Goal: Complete application form

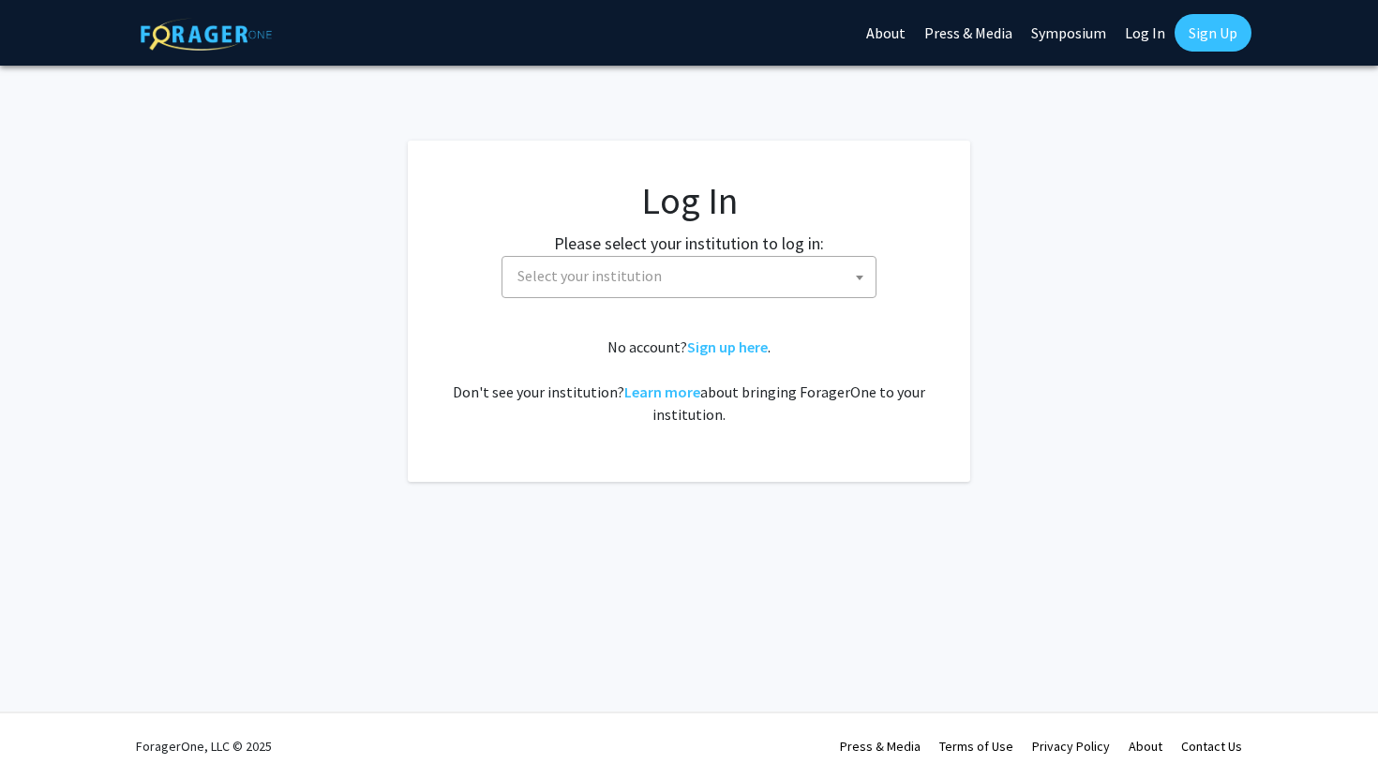
select select
click at [696, 294] on span "Select your institution" at bounding box center [693, 276] width 366 height 38
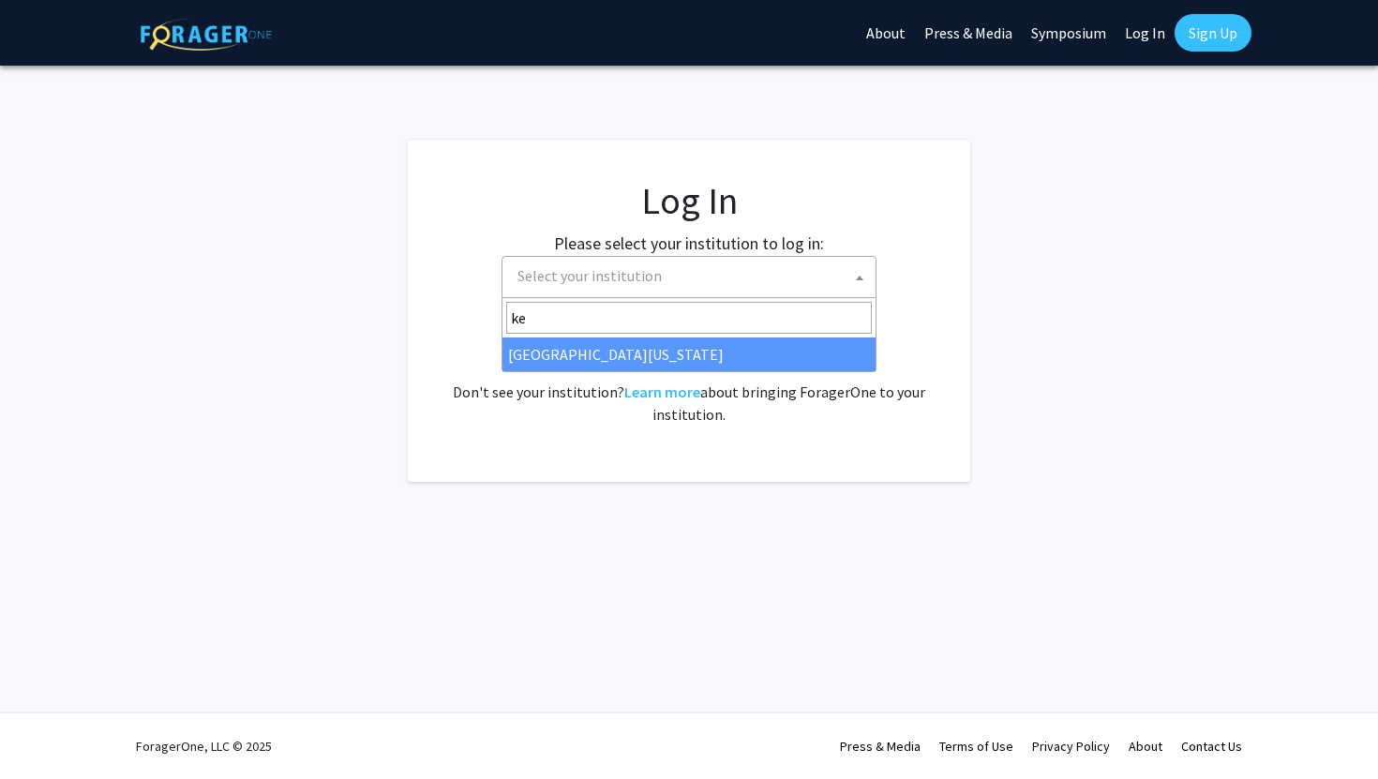
type input "ke"
select select "13"
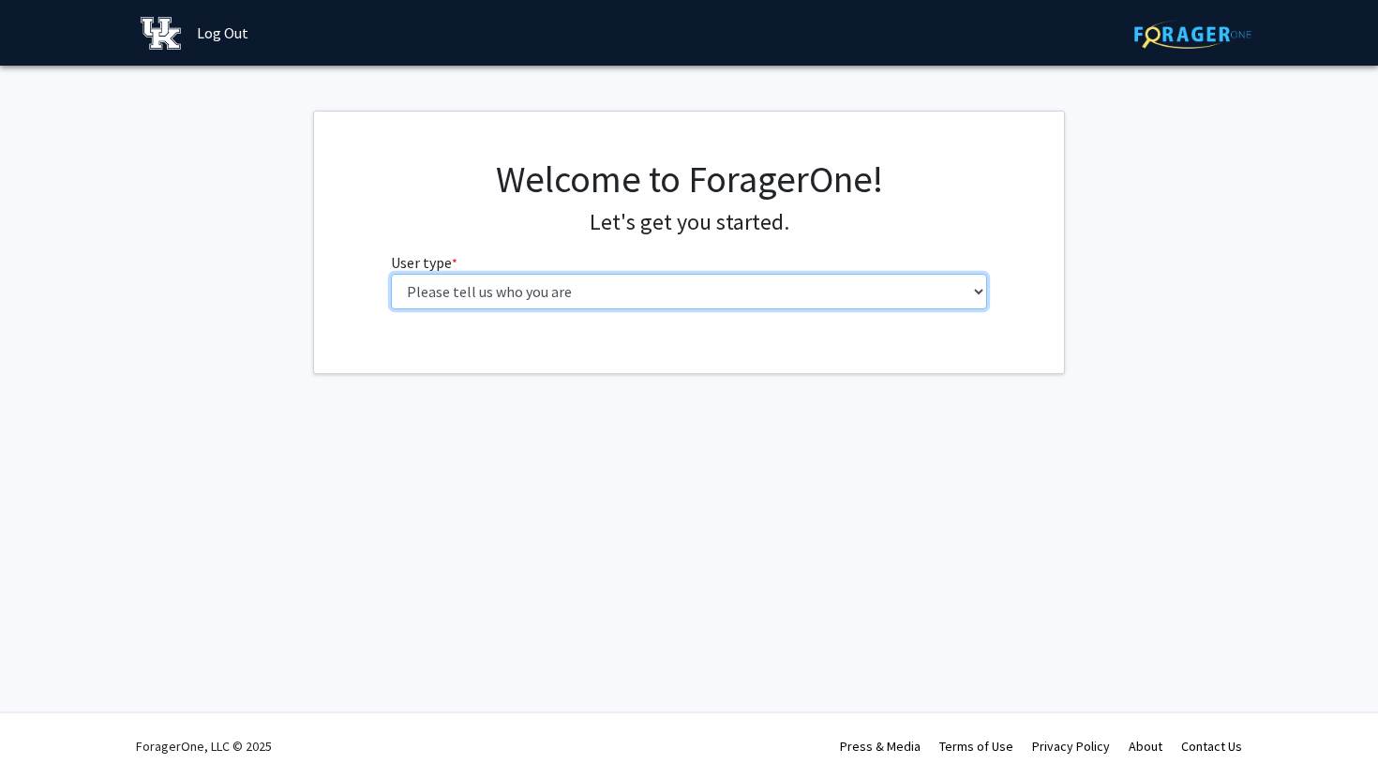
click at [724, 275] on select "Please tell us who you are Undergraduate Student Master's Student Doctoral Cand…" at bounding box center [689, 292] width 597 height 36
select select "1: undergrad"
click at [391, 274] on select "Please tell us who you are Undergraduate Student Master's Student Doctoral Cand…" at bounding box center [689, 292] width 597 height 36
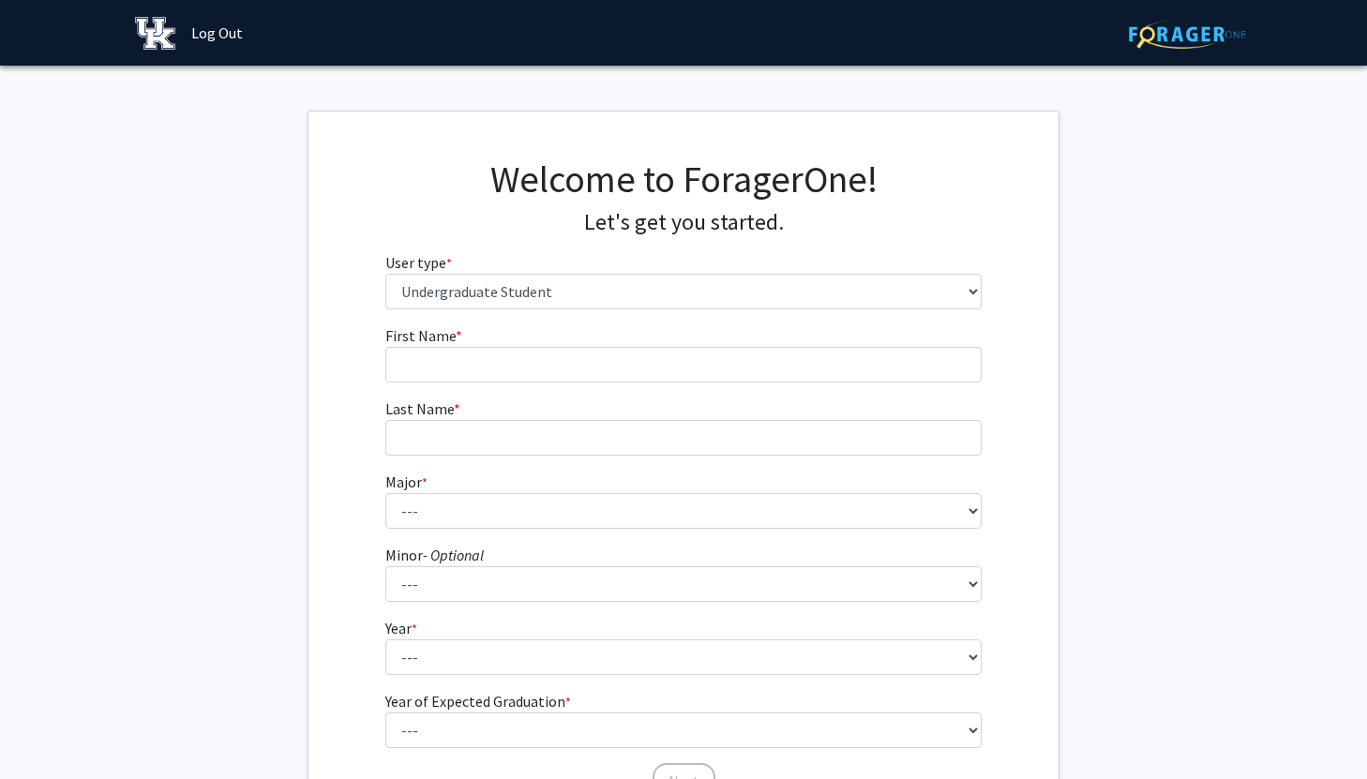
click at [727, 409] on fg-input "Last Name * required" at bounding box center [683, 426] width 597 height 58
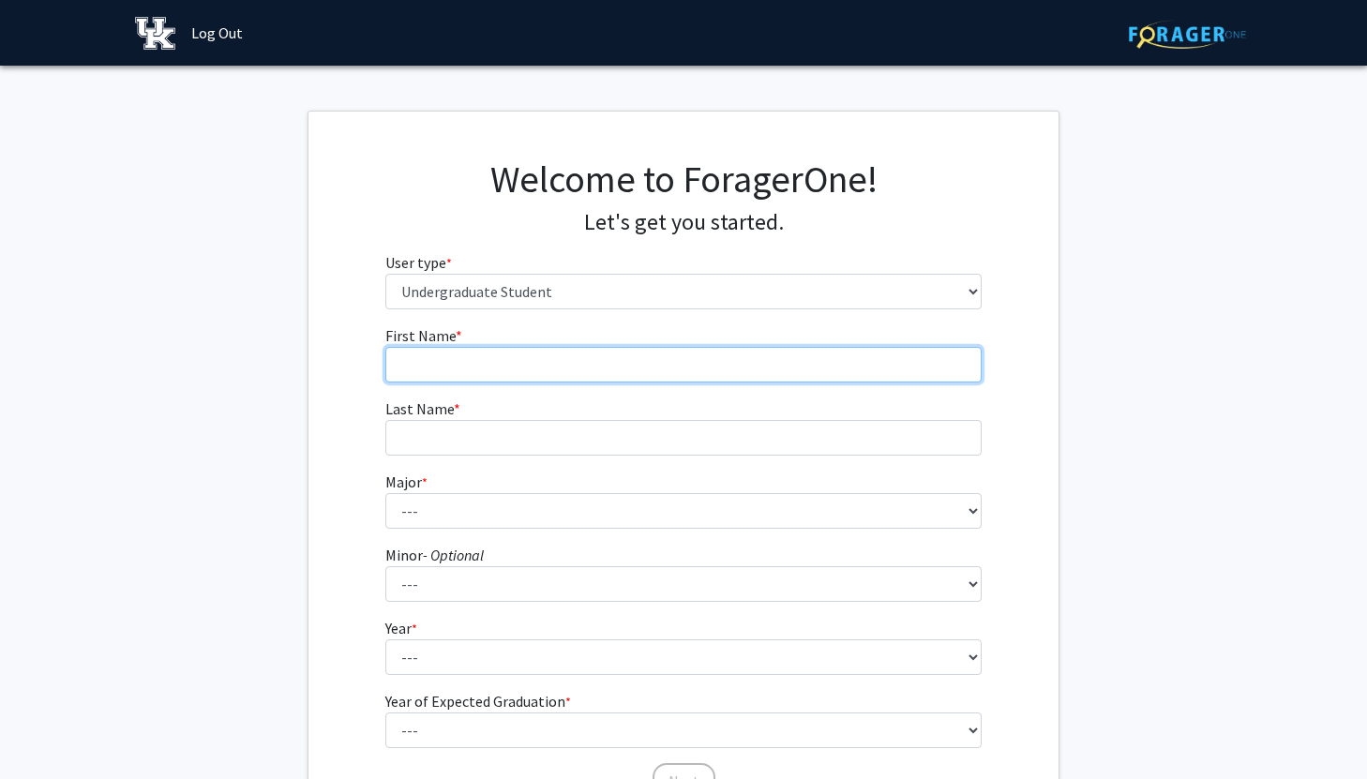
click at [694, 376] on input "First Name * required" at bounding box center [683, 365] width 597 height 36
type input "Kendall"
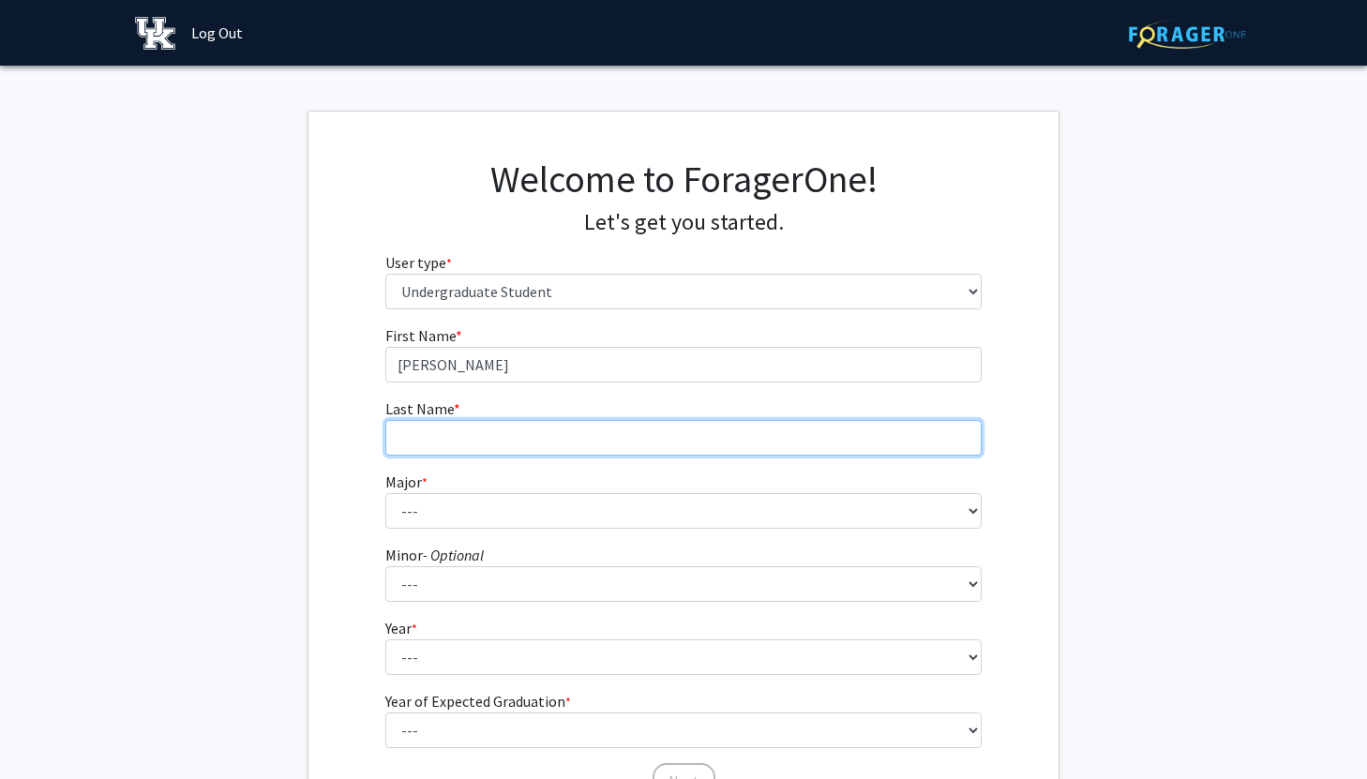
click at [539, 428] on input "Last Name * required" at bounding box center [683, 438] width 597 height 36
type input "Tyler"
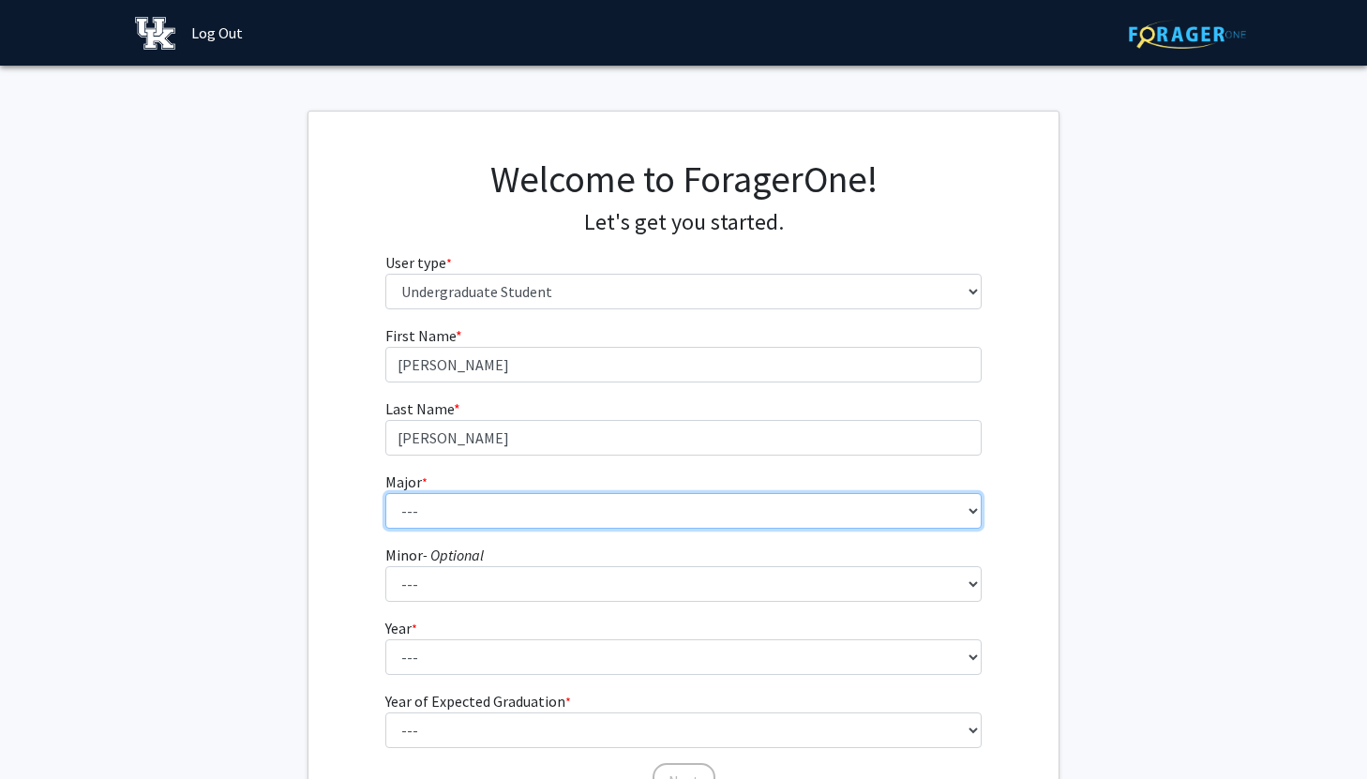
click at [517, 503] on select "--- Accounting Aerospace Engineering African American & Africana Studies Agricu…" at bounding box center [683, 511] width 597 height 36
select select "64: 900"
click at [385, 493] on select "--- Accounting Aerospace Engineering African American & Africana Studies Agricu…" at bounding box center [683, 511] width 597 height 36
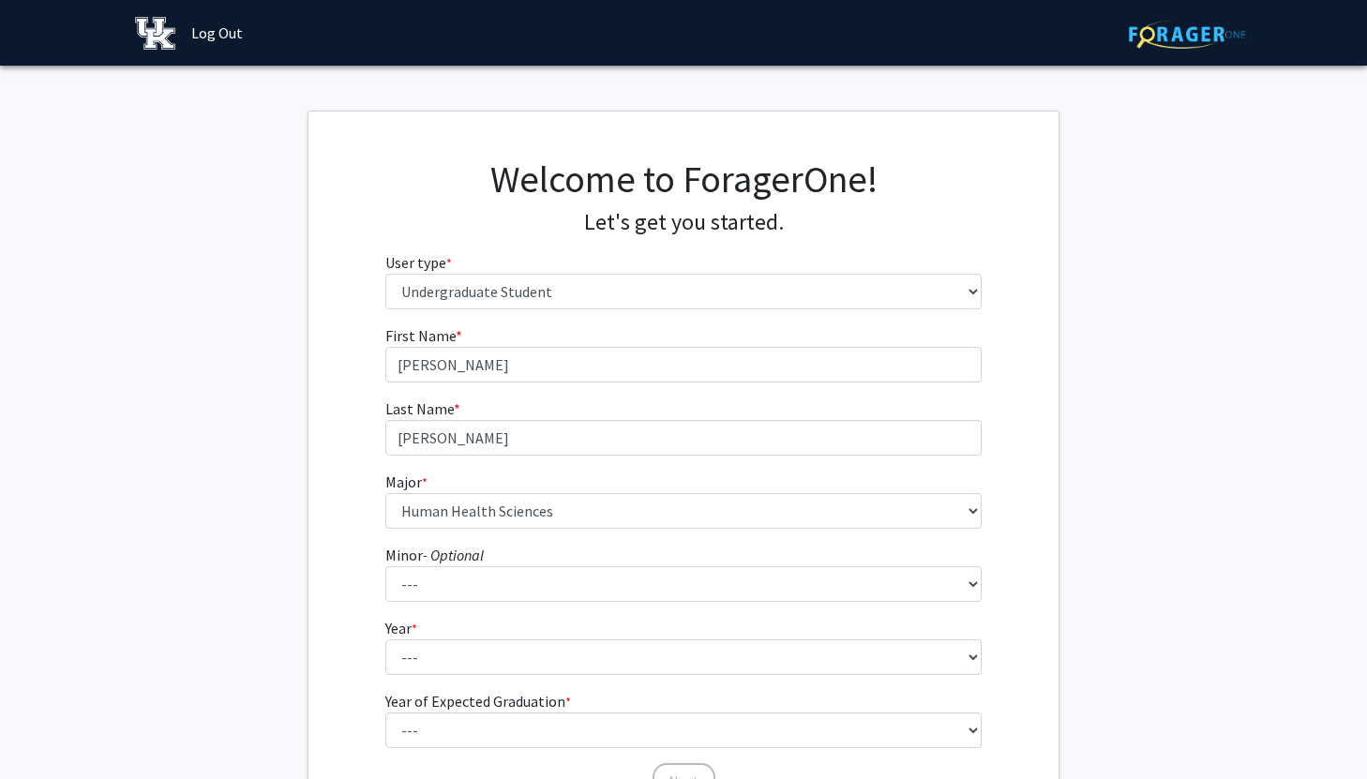
click at [516, 602] on form "First Name * required Kendall Last Name * required Tyler Major * required --- A…" at bounding box center [683, 552] width 597 height 457
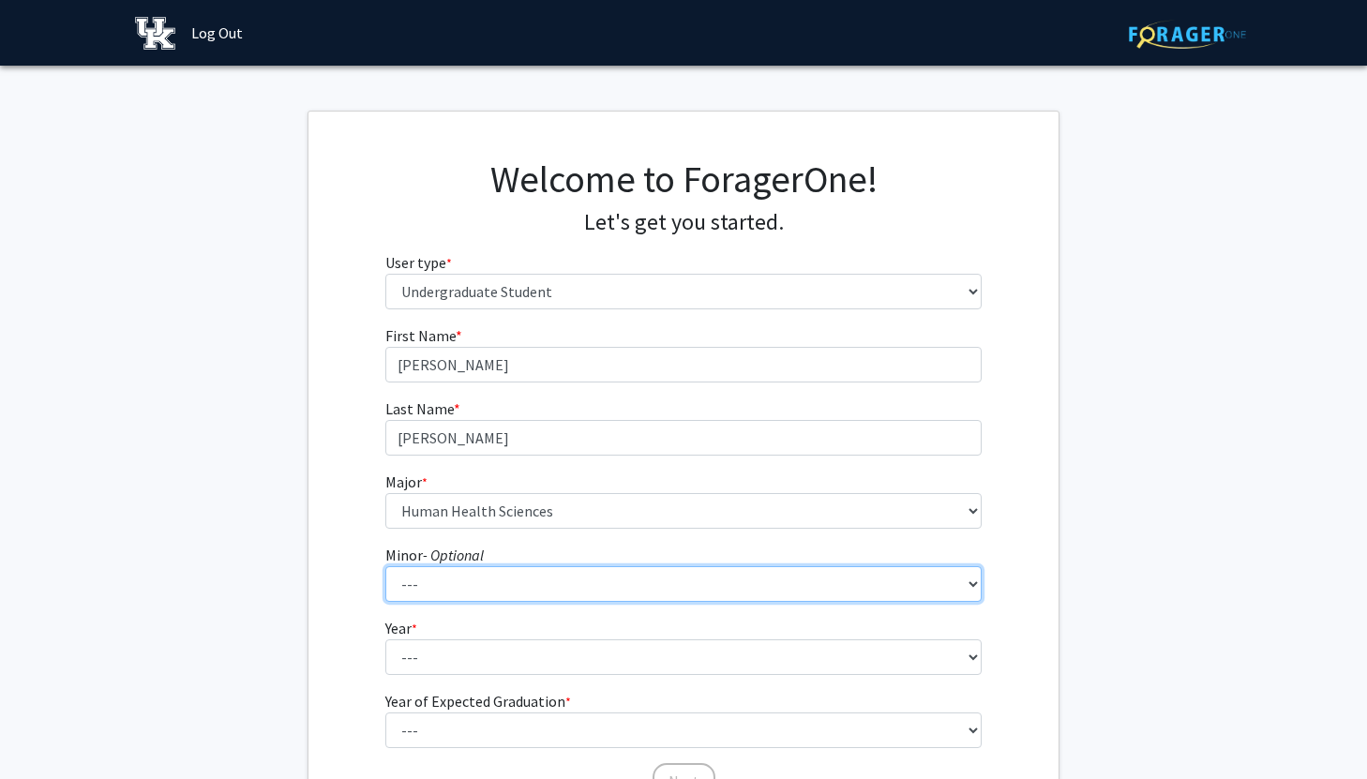
click at [516, 588] on select "--- African American & Africana Studies Agricultural Economics American Studies…" at bounding box center [683, 584] width 597 height 36
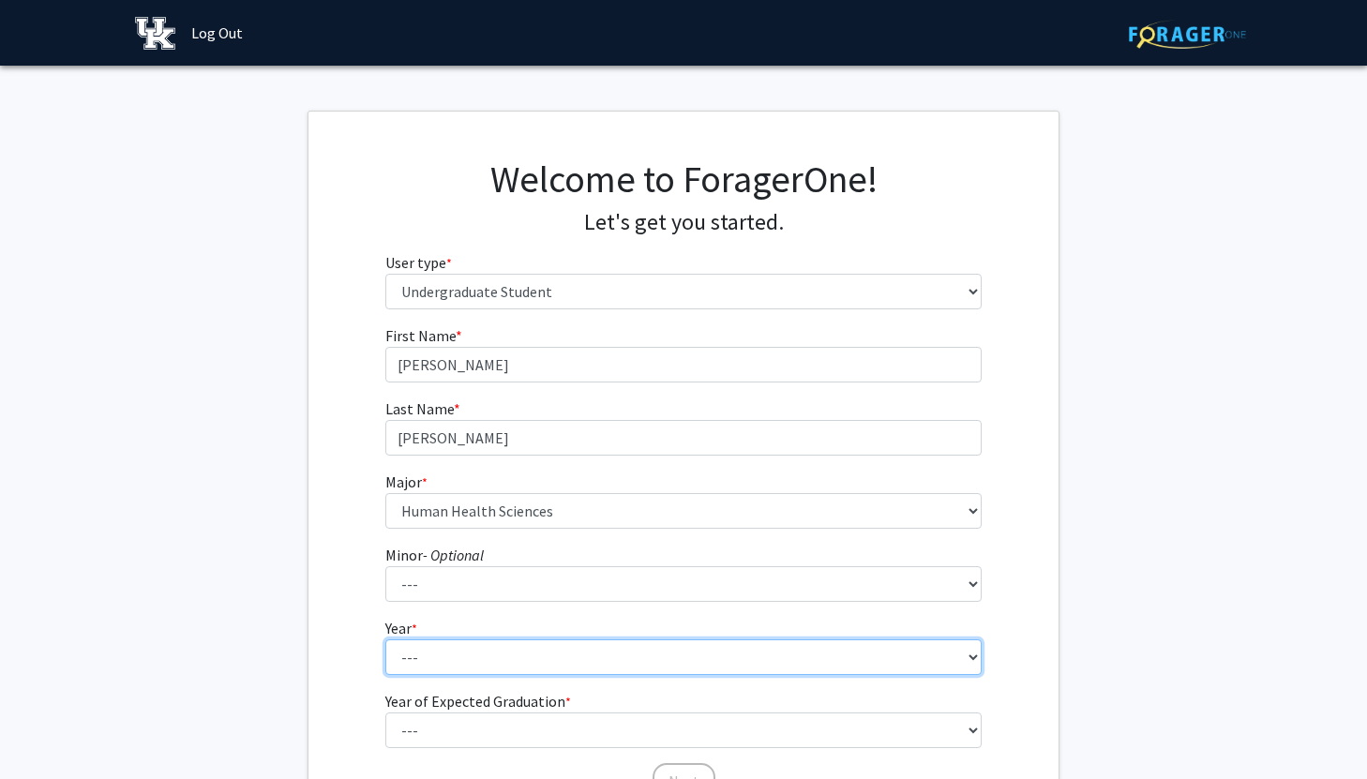
click at [516, 646] on select "--- First-year Sophomore Junior Senior Postbaccalaureate Certificate" at bounding box center [683, 657] width 597 height 36
select select "1: first-year"
click at [385, 639] on select "--- First-year Sophomore Junior Senior Postbaccalaureate Certificate" at bounding box center [683, 657] width 597 height 36
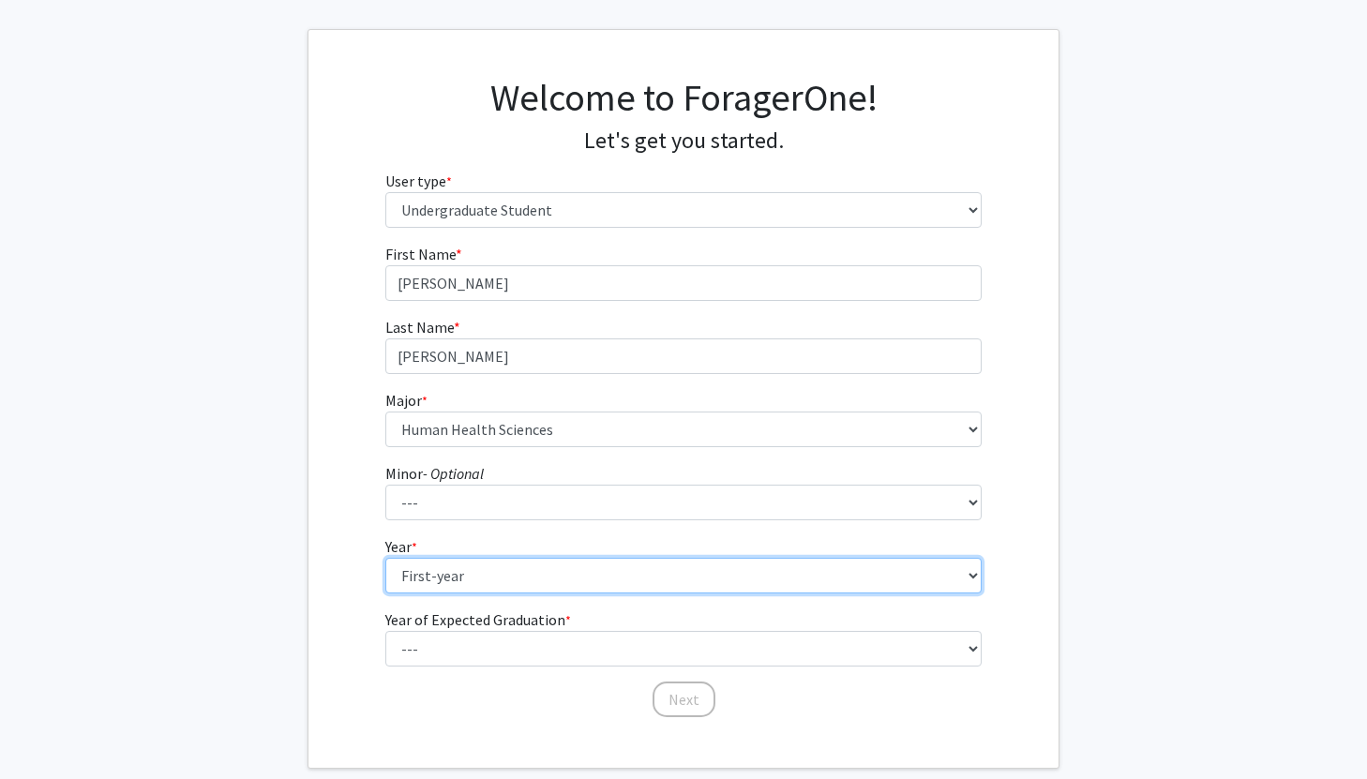
scroll to position [137, 0]
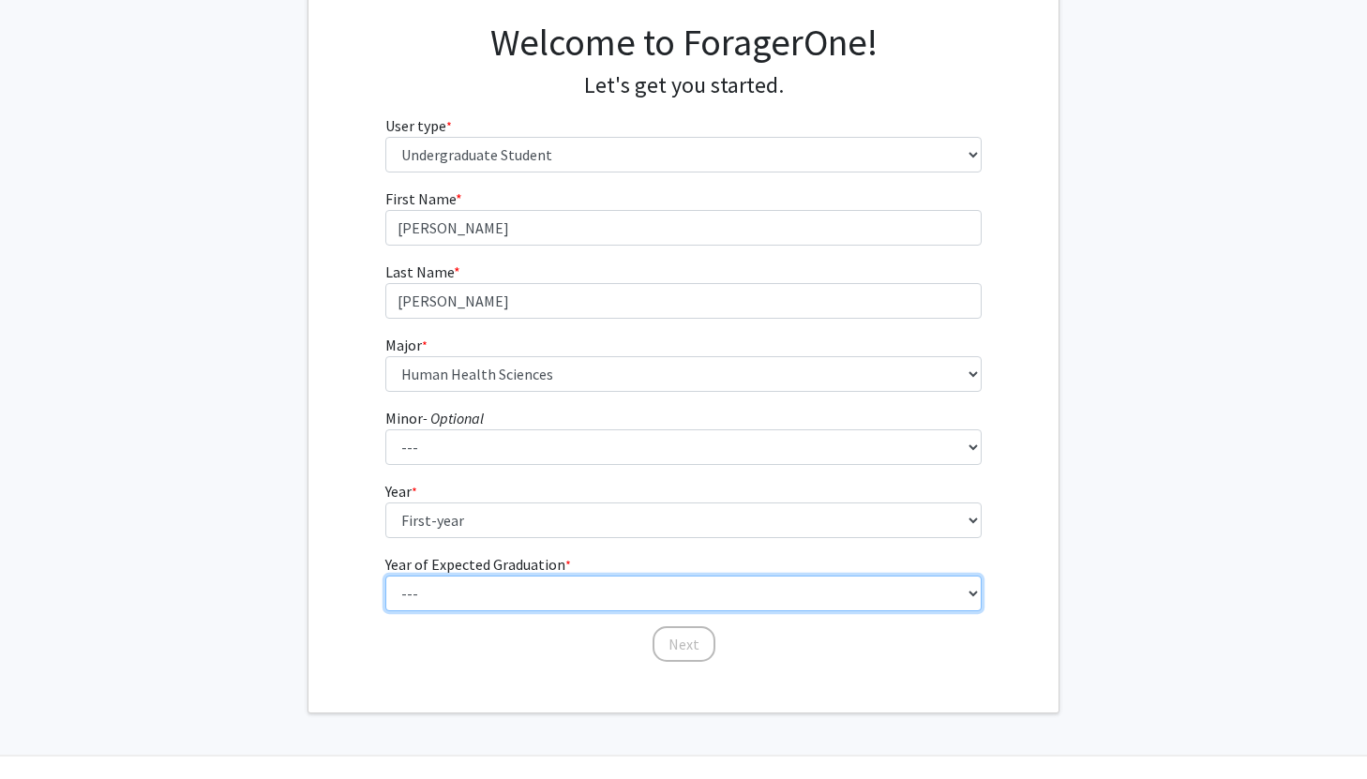
click at [477, 593] on select "--- 2025 2026 2027 2028 2029 2030 2031 2032 2033 2034" at bounding box center [683, 594] width 597 height 36
select select "5: 2029"
click at [385, 576] on select "--- 2025 2026 2027 2028 2029 2030 2031 2032 2033 2034" at bounding box center [683, 594] width 597 height 36
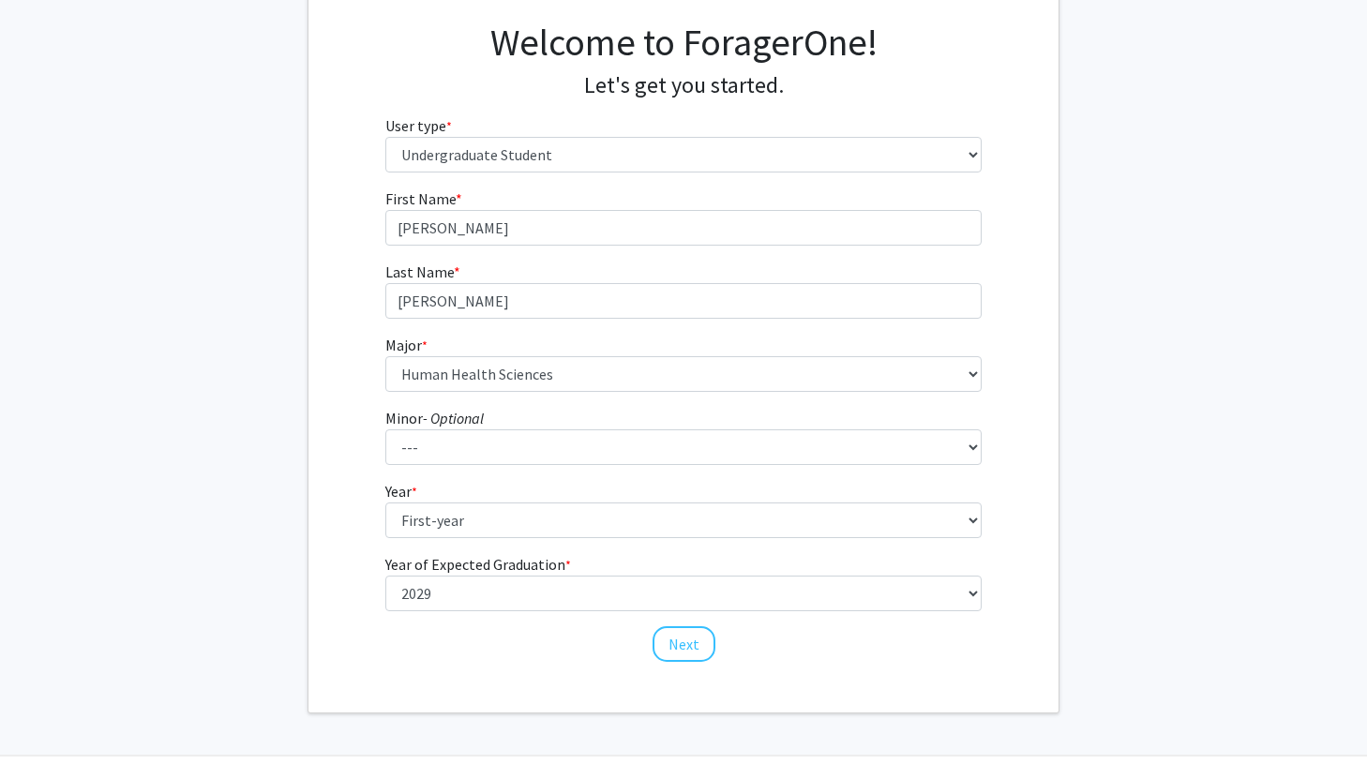
click at [506, 686] on div "Welcome to ForagerOne! Let's get you started. User type * required Please tell …" at bounding box center [683, 344] width 750 height 738
click at [659, 644] on button "Next" at bounding box center [683, 644] width 63 height 36
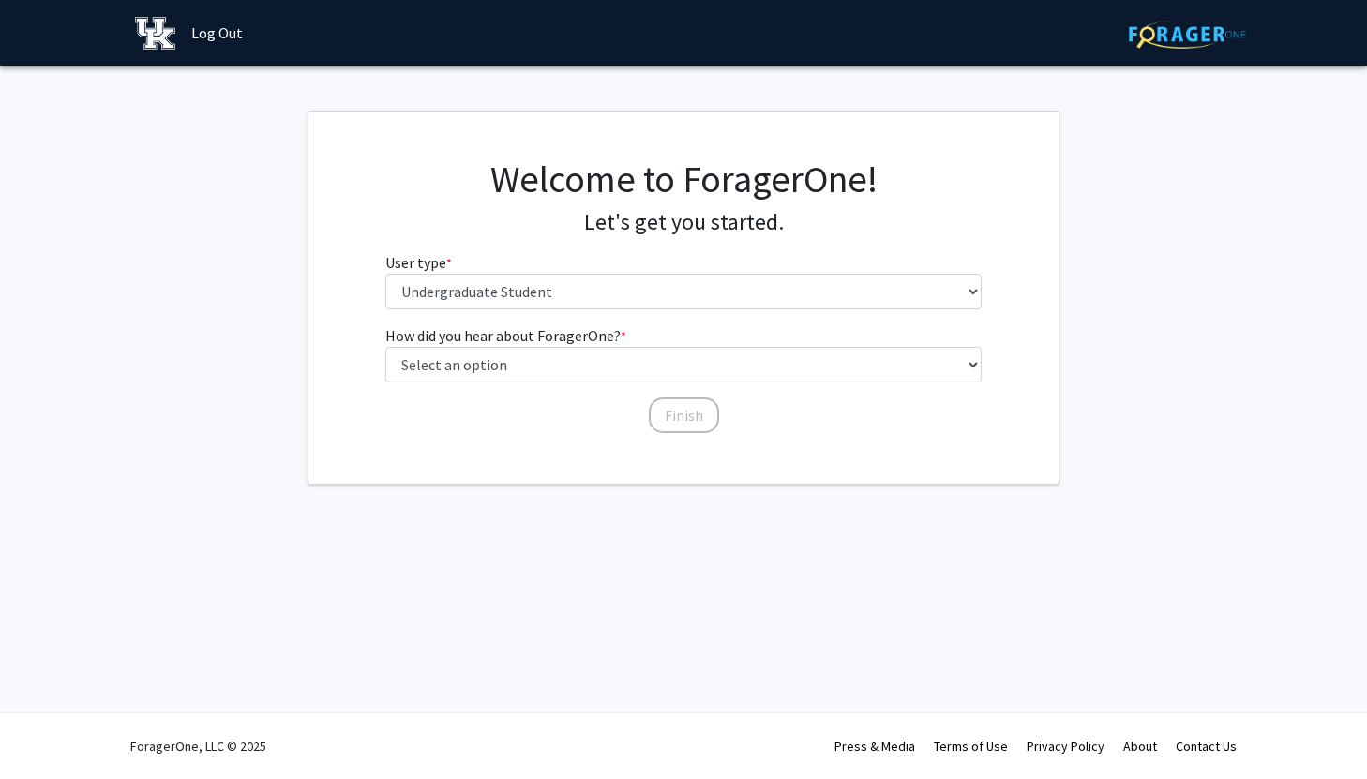
scroll to position [0, 0]
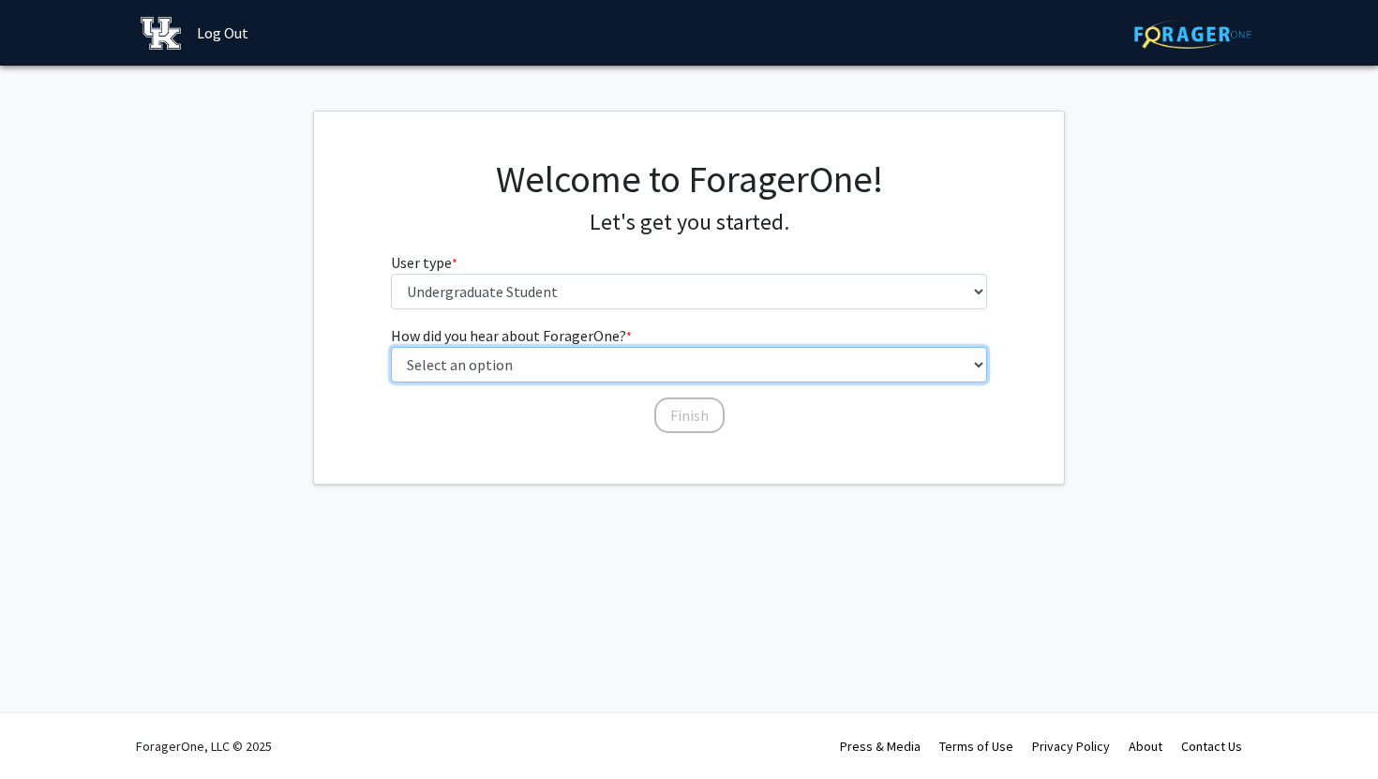
click at [572, 366] on select "Select an option Peer/student recommendation Faculty/staff recommendation Unive…" at bounding box center [689, 365] width 597 height 36
select select "2: faculty_recommendation"
click at [391, 347] on select "Select an option Peer/student recommendation Faculty/staff recommendation Unive…" at bounding box center [689, 365] width 597 height 36
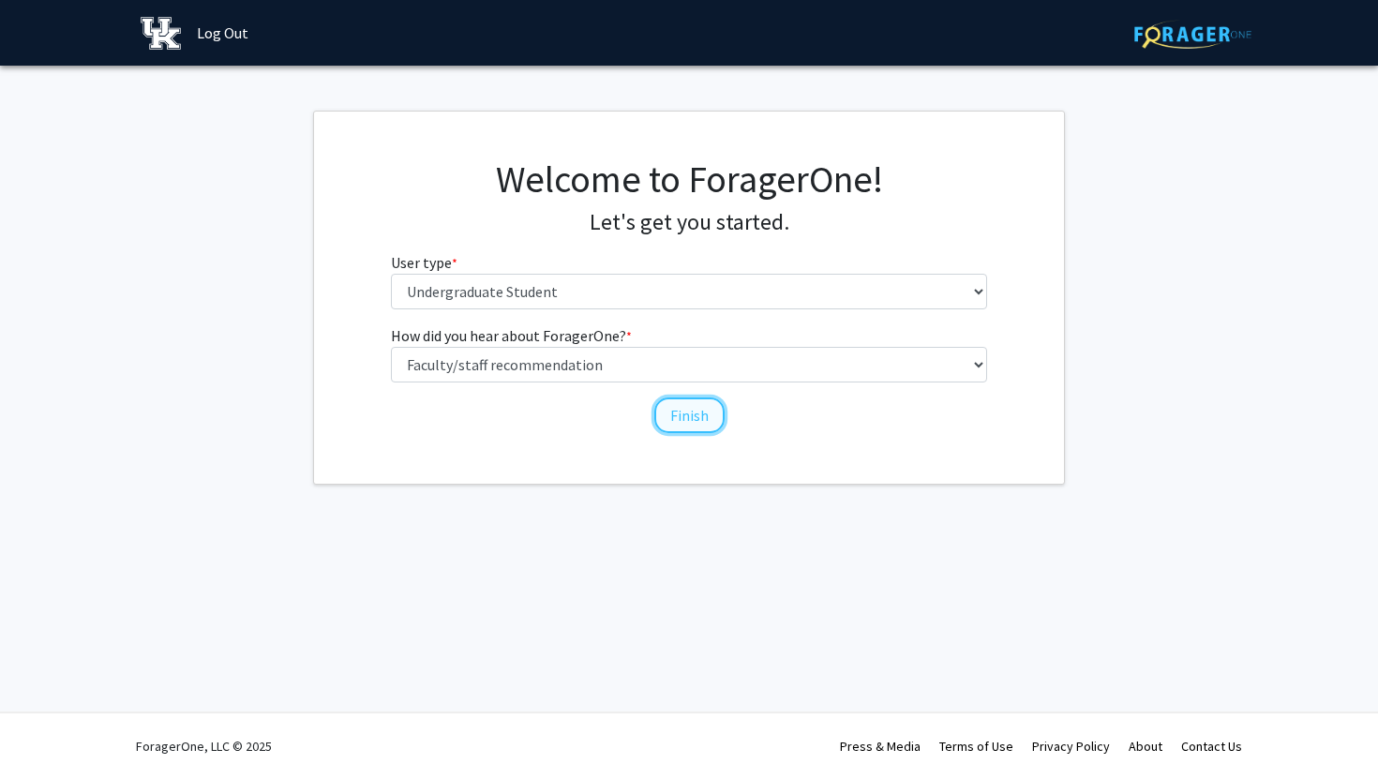
click at [684, 405] on button "Finish" at bounding box center [689, 415] width 70 height 36
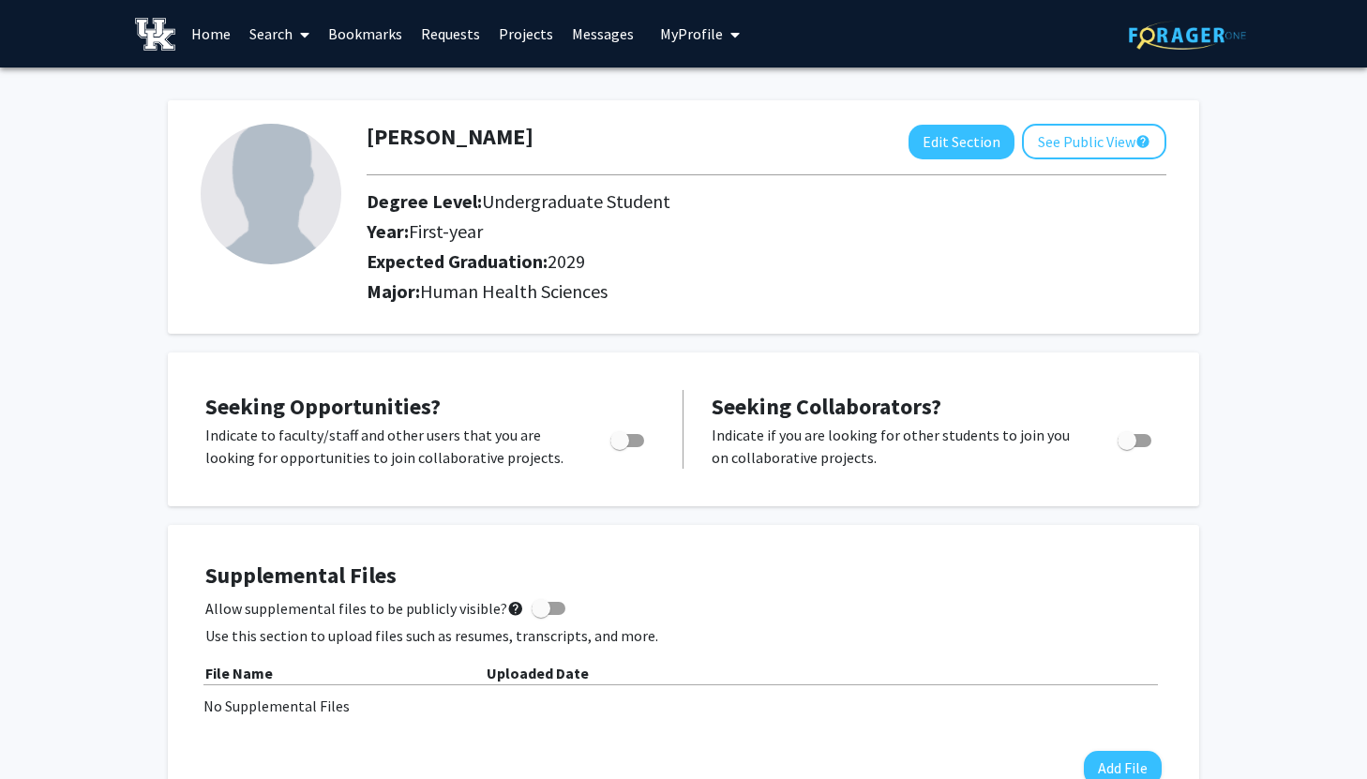
click at [502, 24] on link "Projects" at bounding box center [525, 34] width 73 height 66
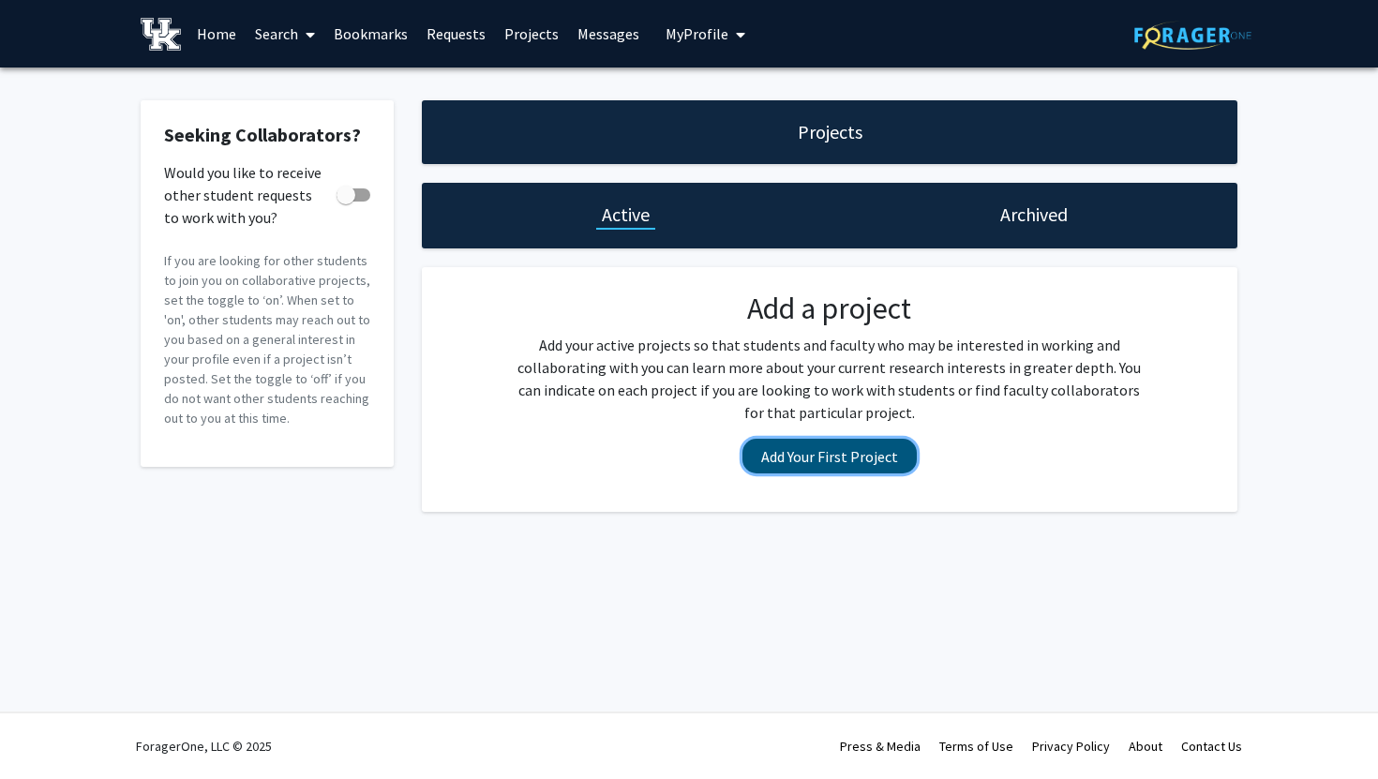
click at [808, 455] on button "Add Your First Project" at bounding box center [829, 456] width 174 height 35
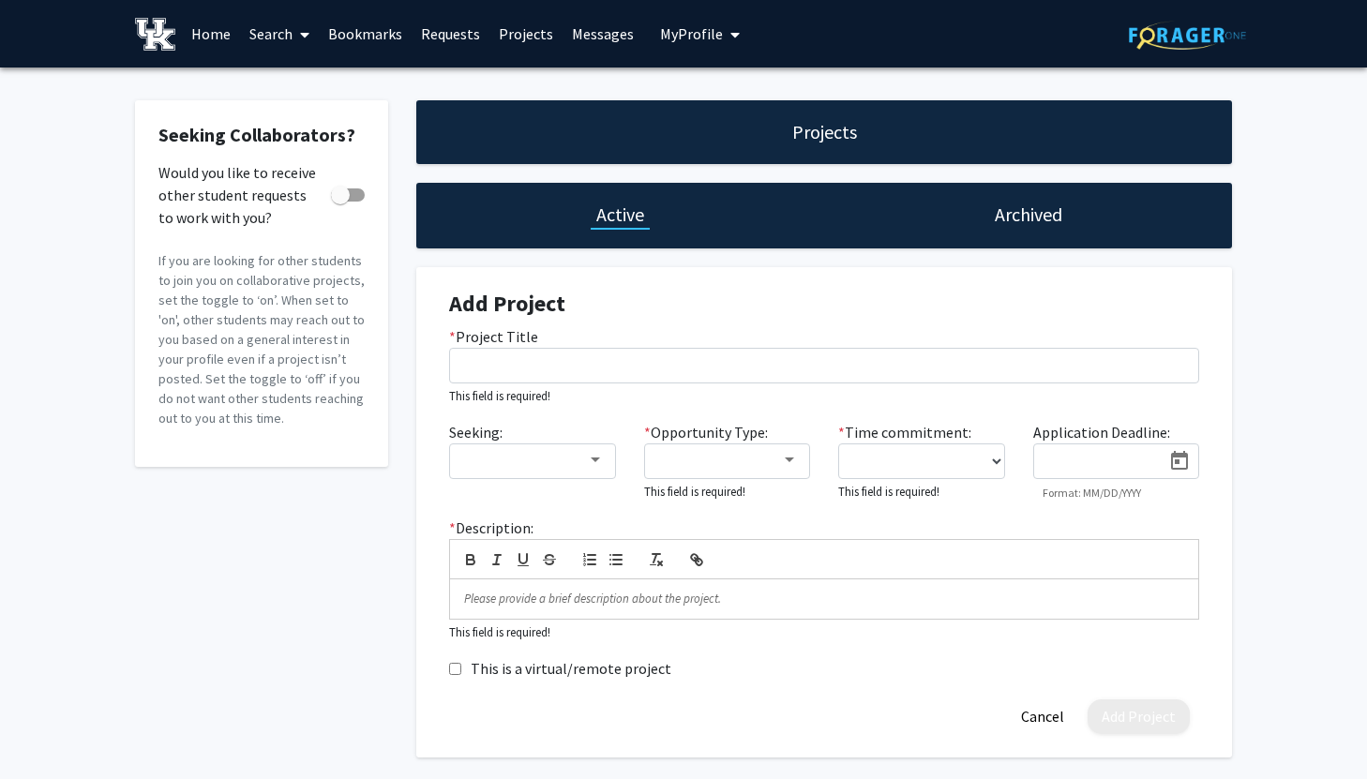
click at [497, 388] on small "This field is required!" at bounding box center [499, 395] width 101 height 15
click at [217, 19] on link "Home" at bounding box center [211, 34] width 58 height 66
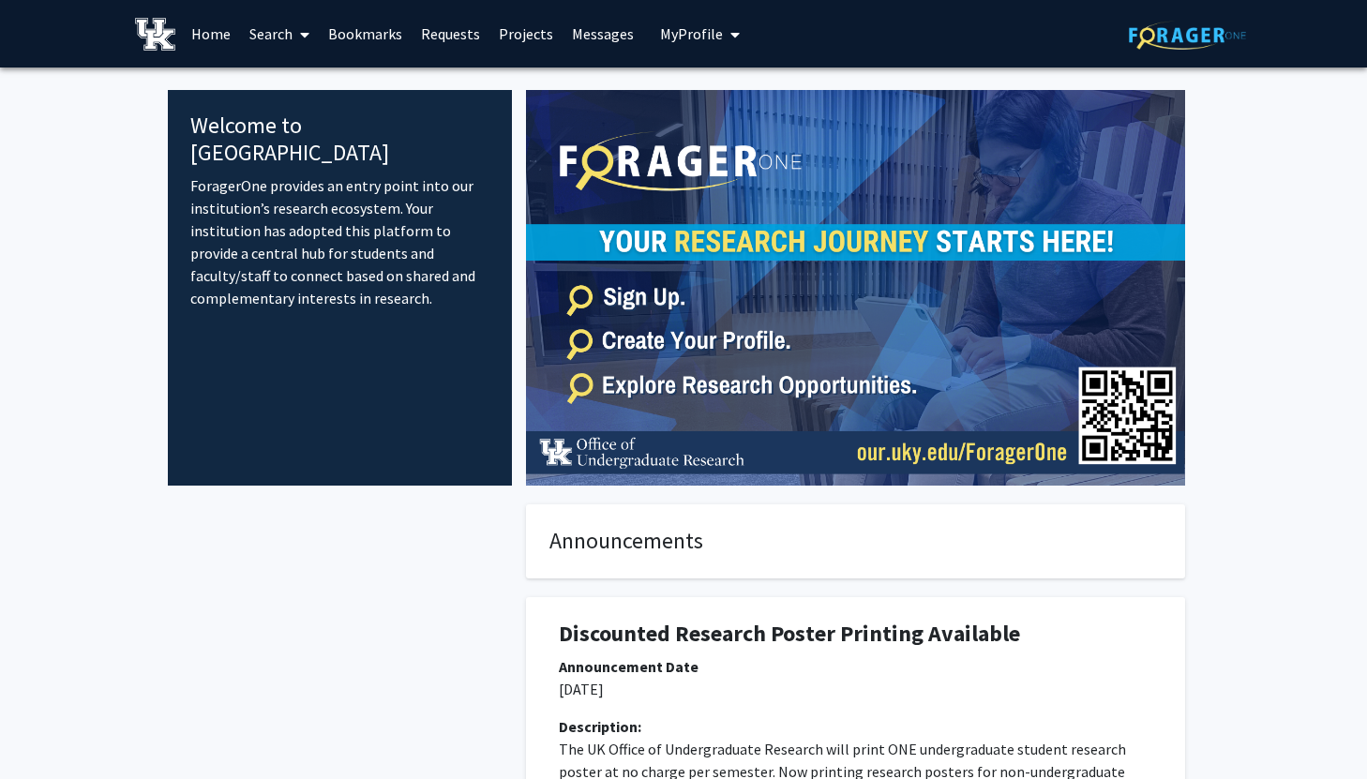
click at [285, 30] on link "Search" at bounding box center [279, 34] width 79 height 66
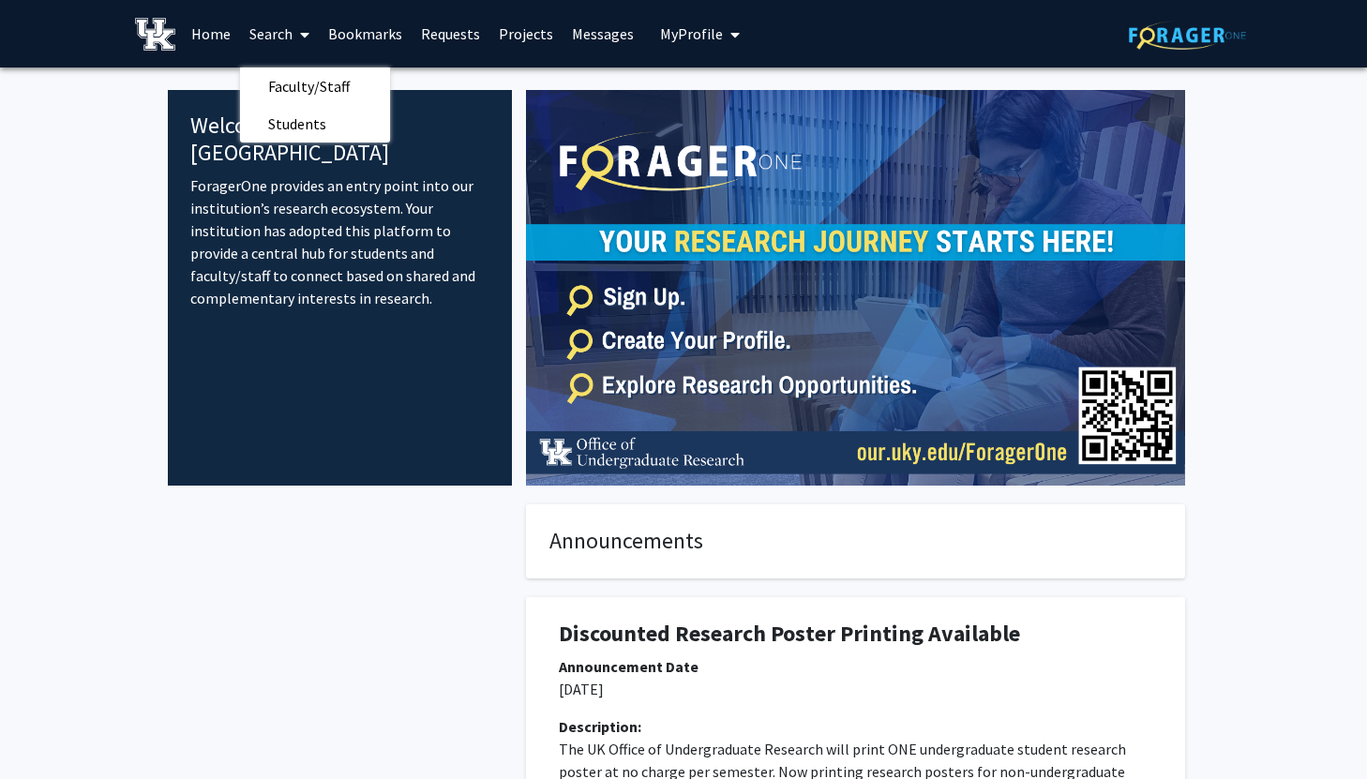
click at [390, 457] on div "Welcome to ForagerOne ForagerOne provides an entry point into our institution’s…" at bounding box center [340, 288] width 344 height 396
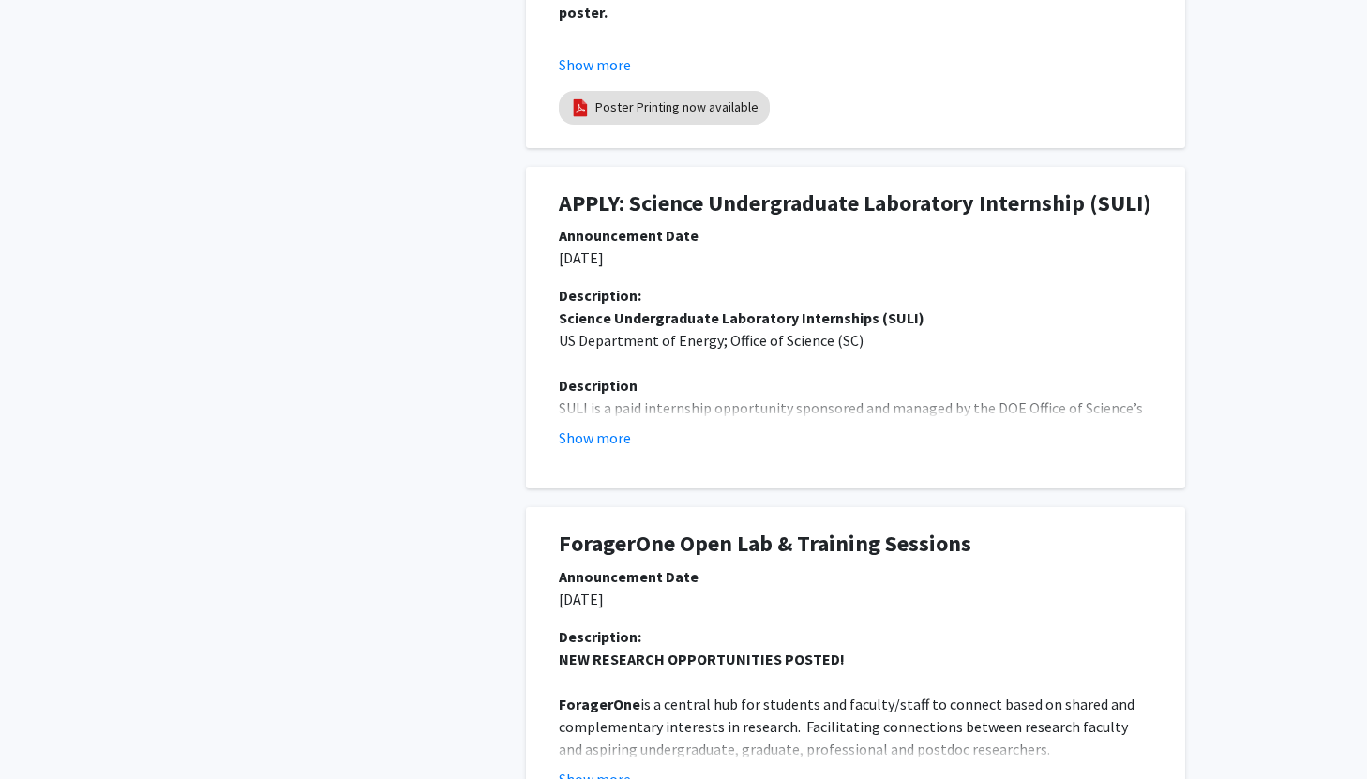
scroll to position [822, 0]
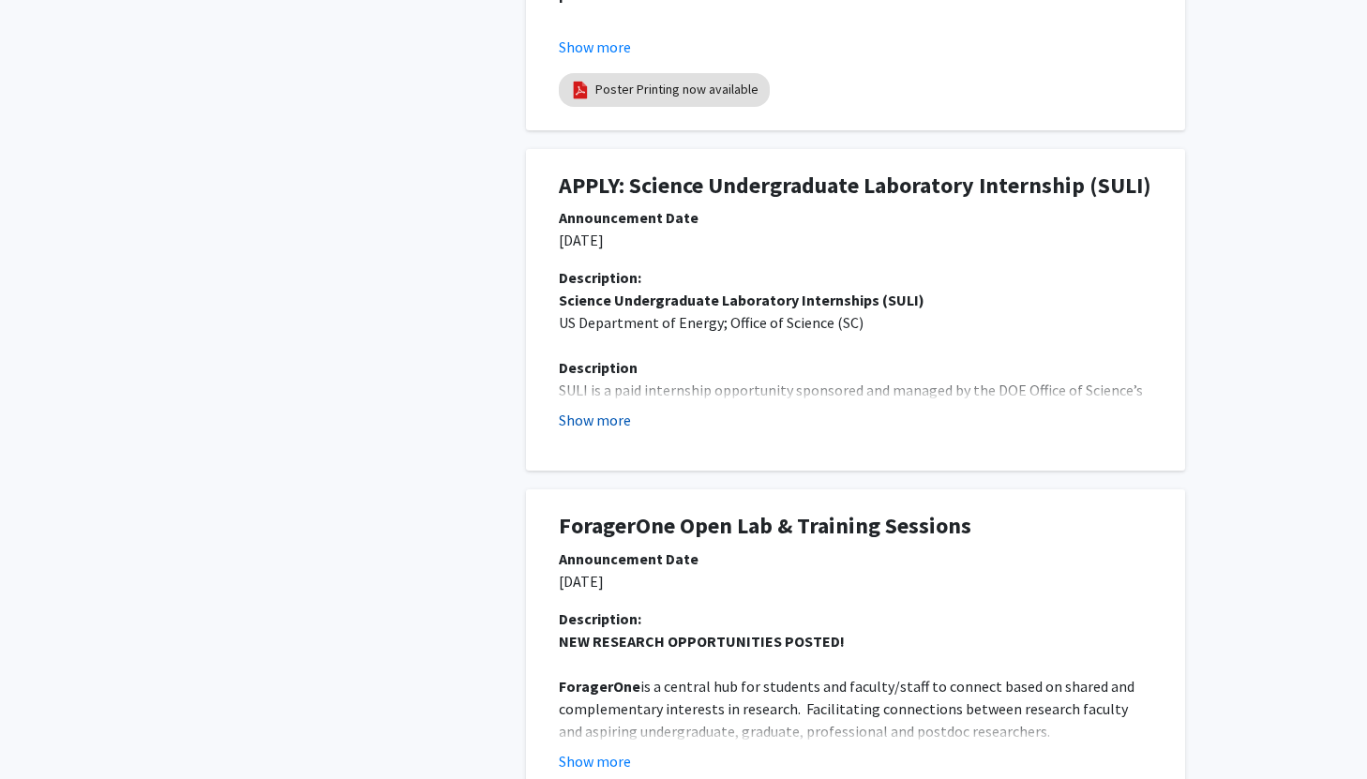
click at [611, 427] on button "Show more" at bounding box center [595, 420] width 72 height 22
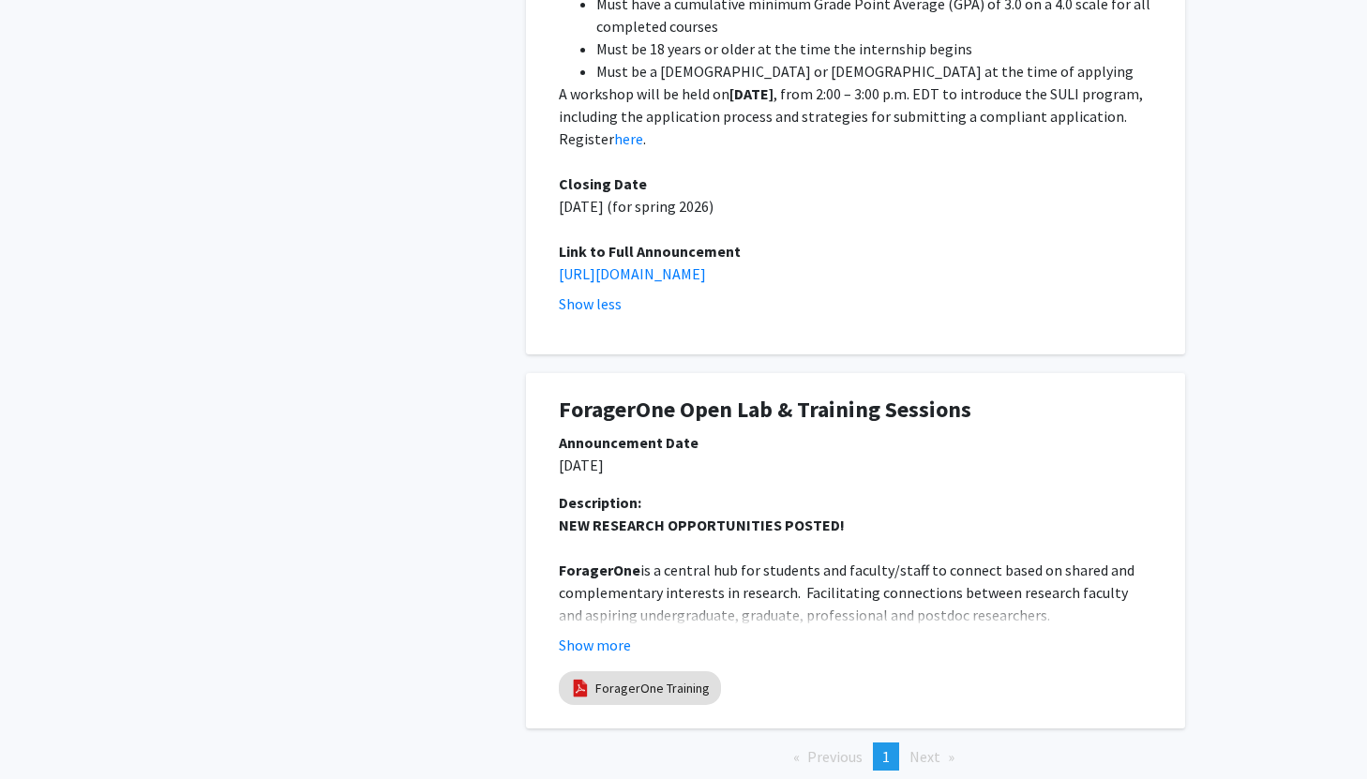
scroll to position [1766, 0]
